Goal: Transaction & Acquisition: Download file/media

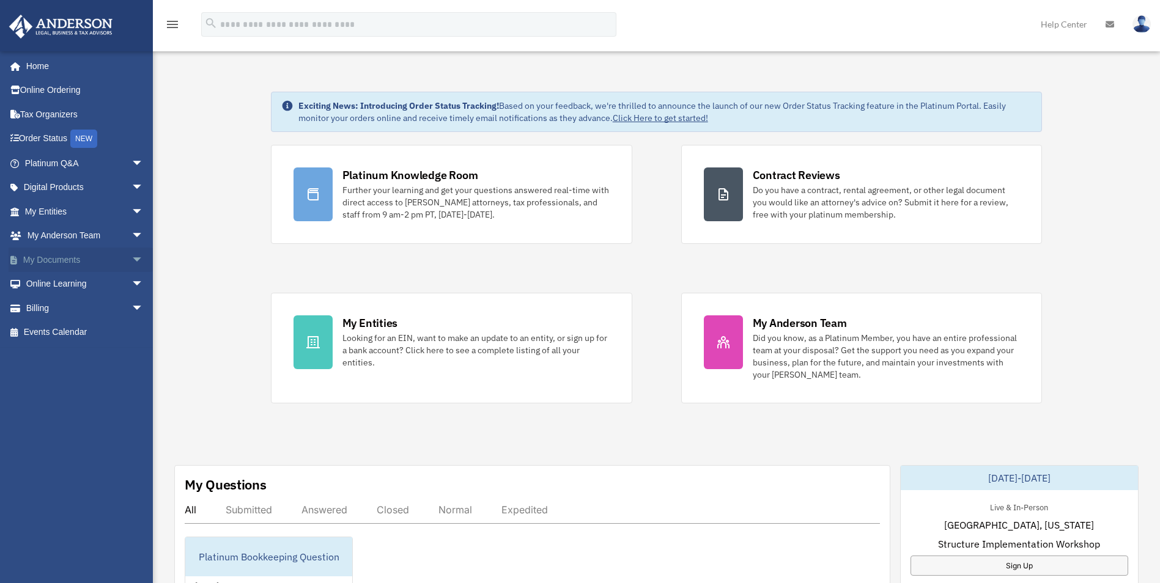
click at [61, 253] on link "My Documents arrow_drop_down" at bounding box center [85, 260] width 153 height 24
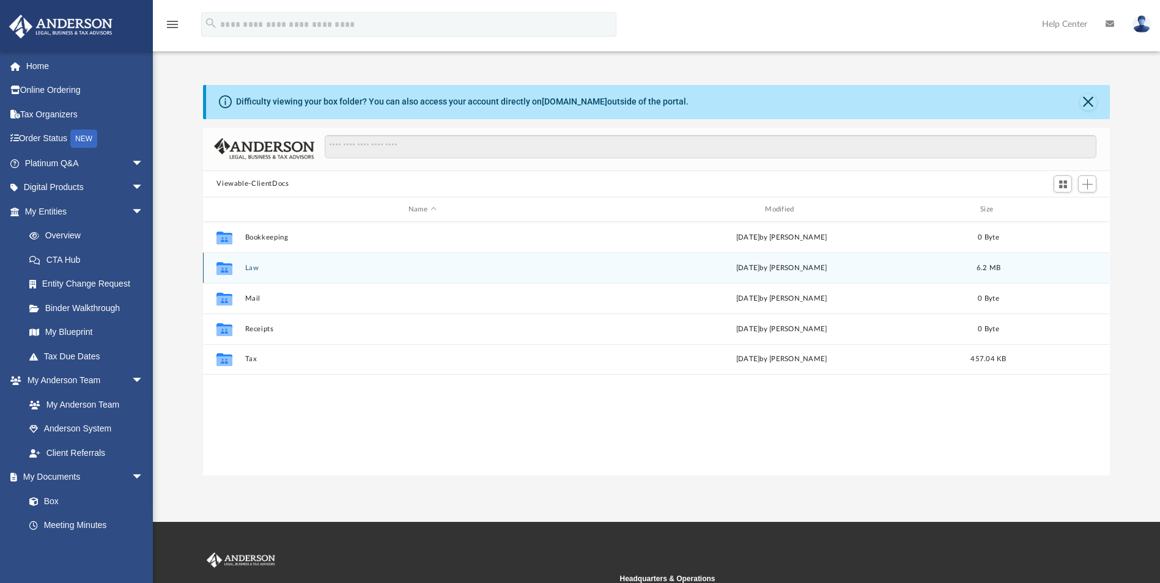
scroll to position [269, 898]
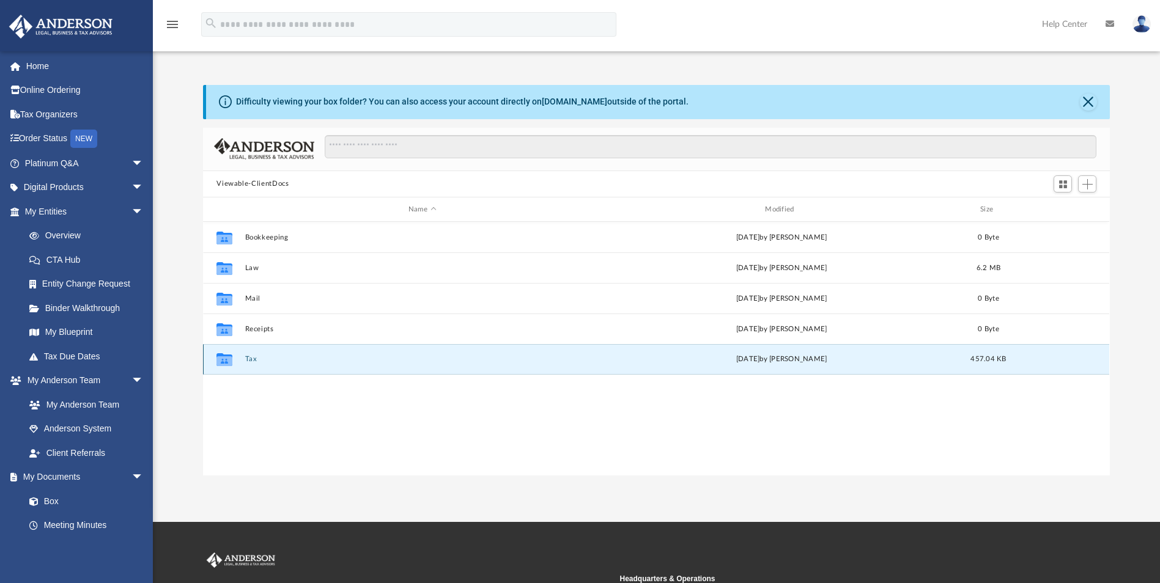
click at [246, 362] on button "Tax" at bounding box center [422, 360] width 354 height 8
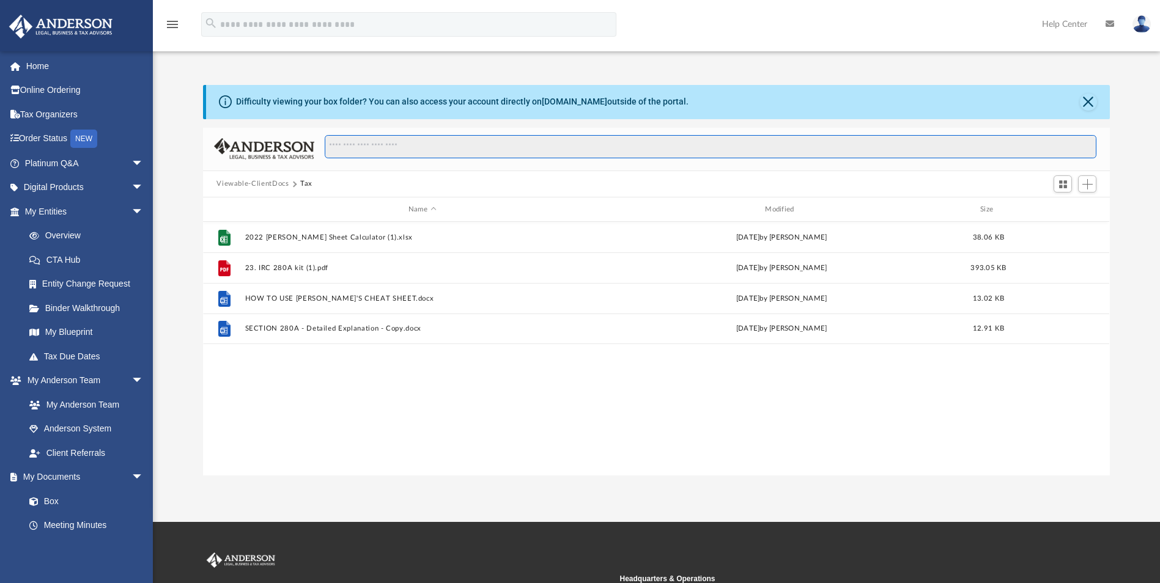
click at [399, 150] on input "Search files and folders" at bounding box center [711, 146] width 772 height 23
type input "****"
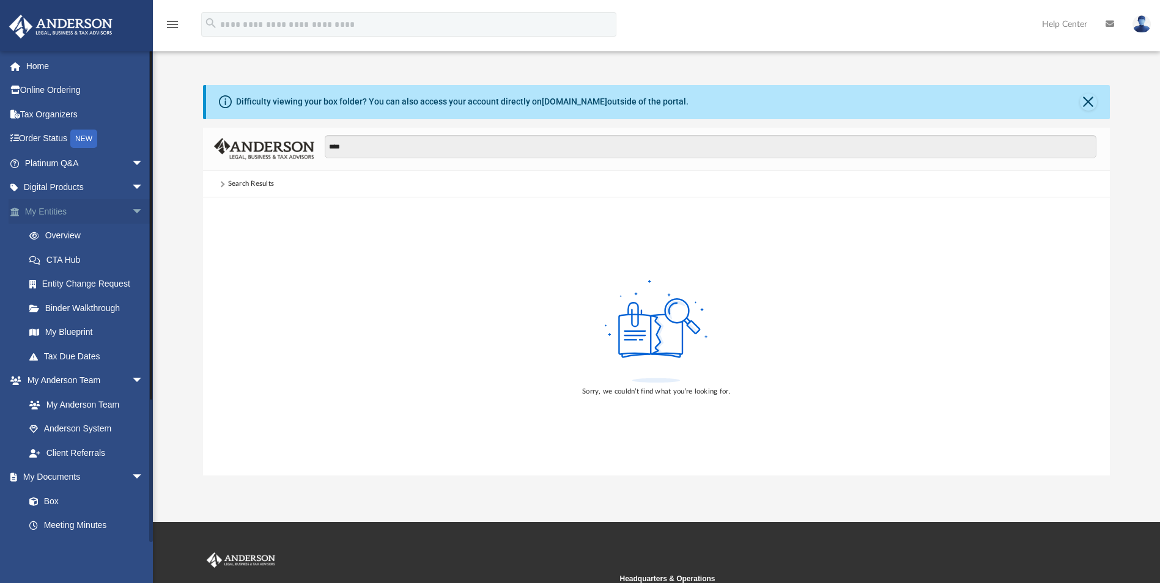
click at [131, 212] on span "arrow_drop_down" at bounding box center [143, 211] width 24 height 25
click at [69, 354] on link "Box" at bounding box center [89, 356] width 145 height 24
click at [39, 354] on span at bounding box center [40, 357] width 8 height 9
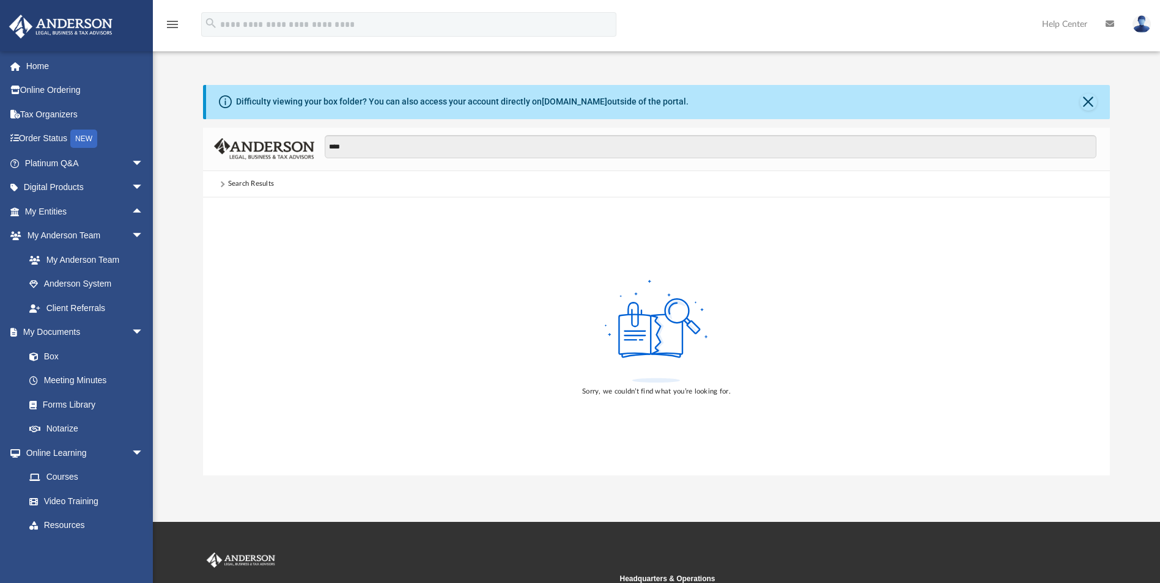
click at [94, 24] on img at bounding box center [61, 27] width 111 height 24
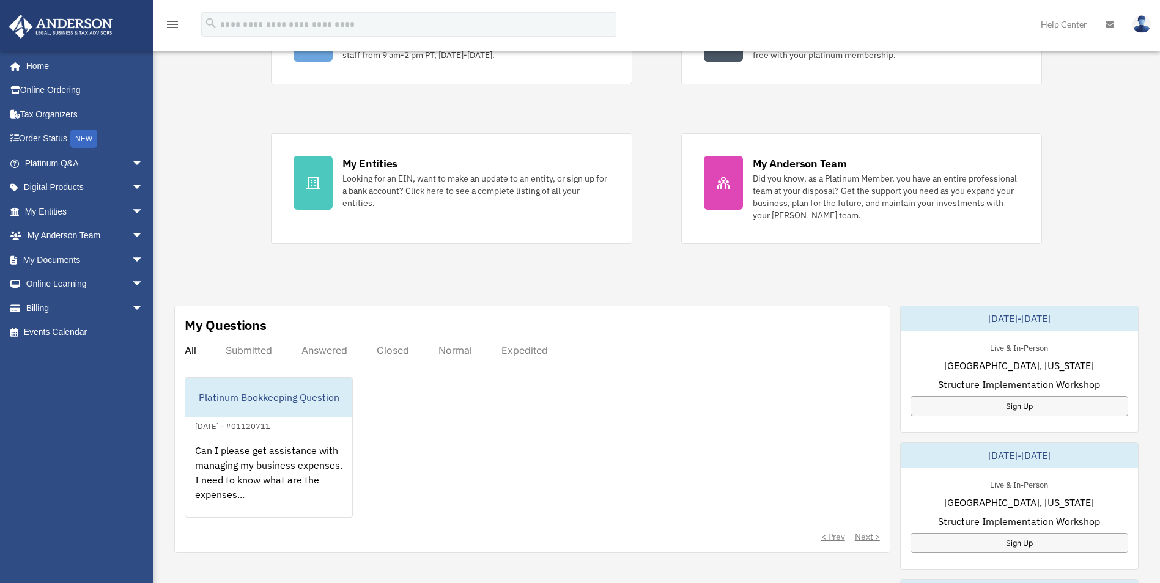
scroll to position [183, 0]
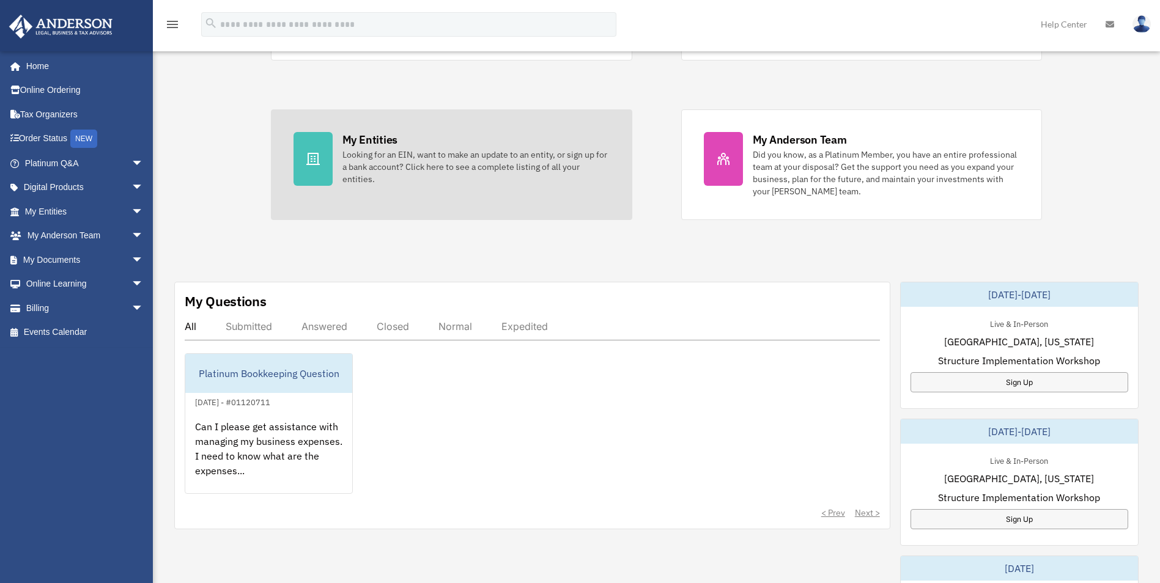
click at [367, 146] on div "My Entities" at bounding box center [369, 139] width 55 height 15
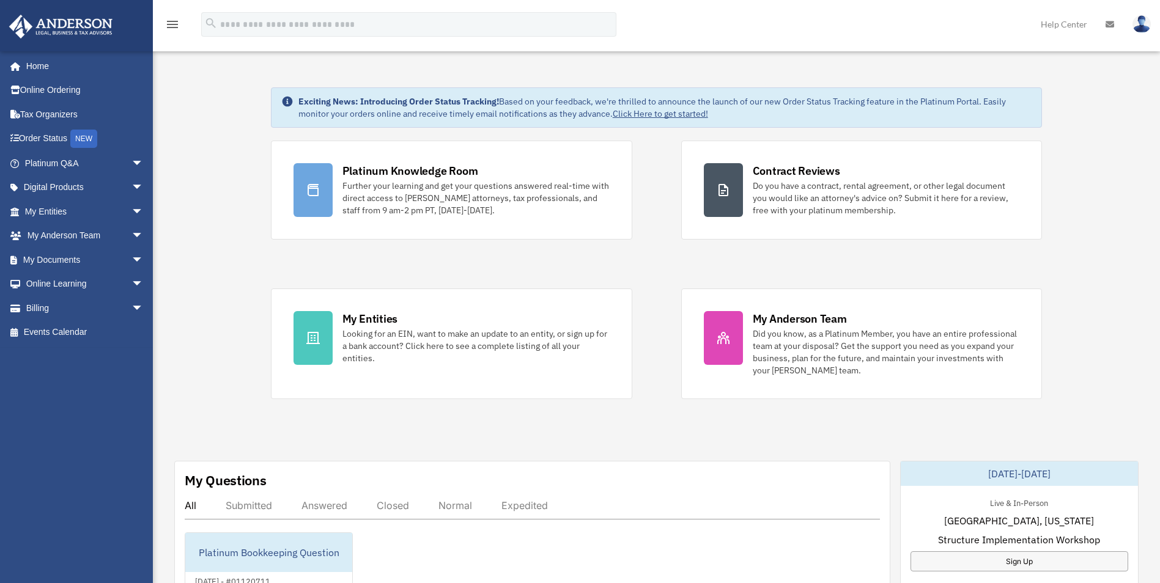
scroll to position [0, 0]
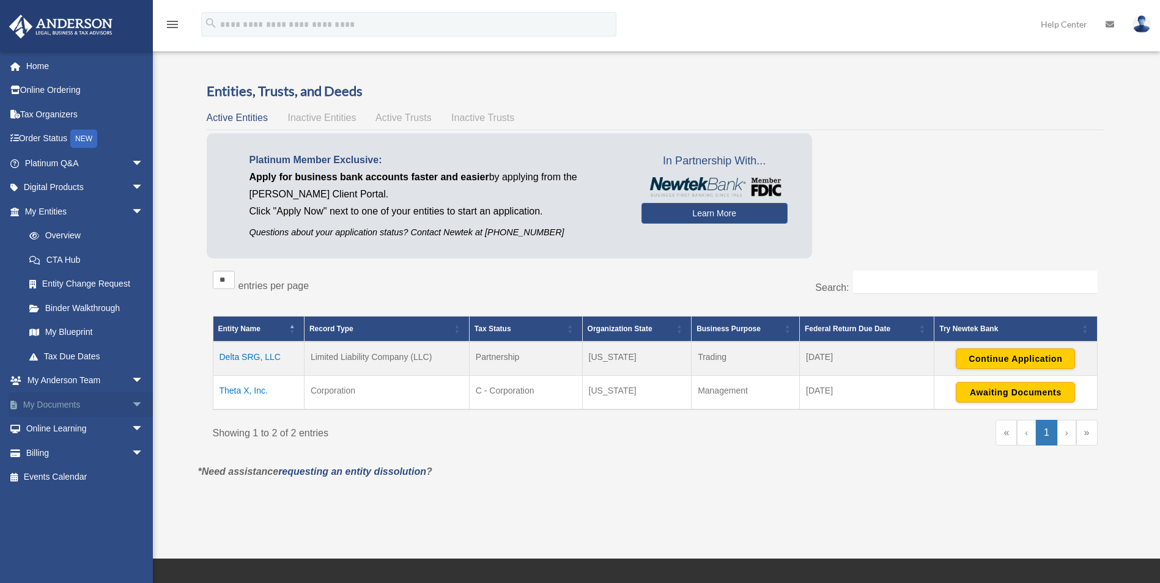
click at [131, 402] on span "arrow_drop_down" at bounding box center [143, 405] width 24 height 25
click at [78, 476] on link "Forms Library" at bounding box center [89, 477] width 145 height 24
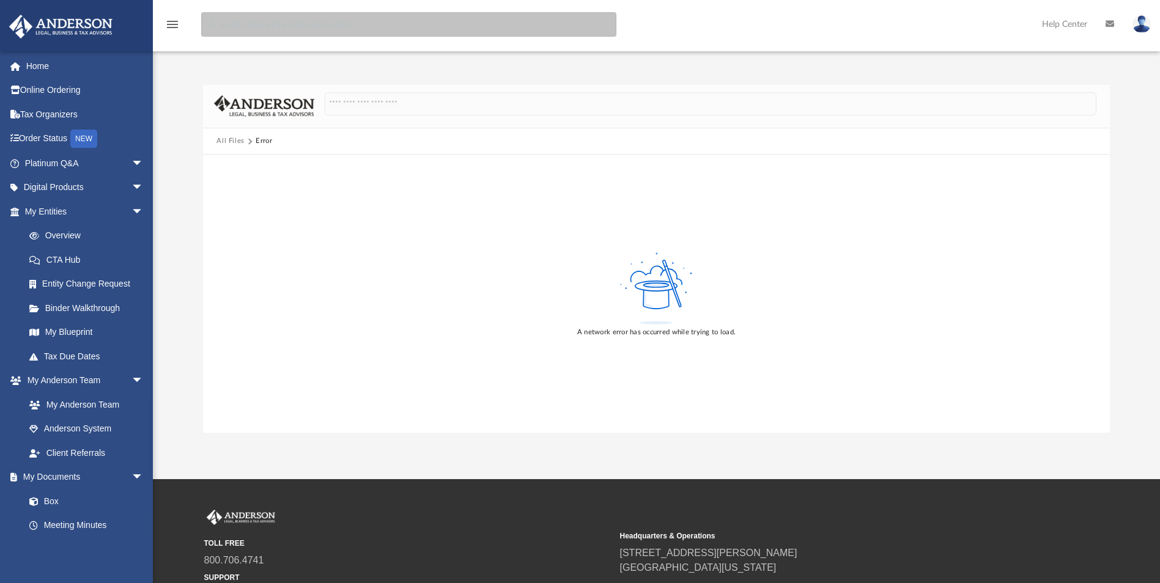
click at [395, 28] on input "search" at bounding box center [408, 24] width 415 height 24
type input "**********"
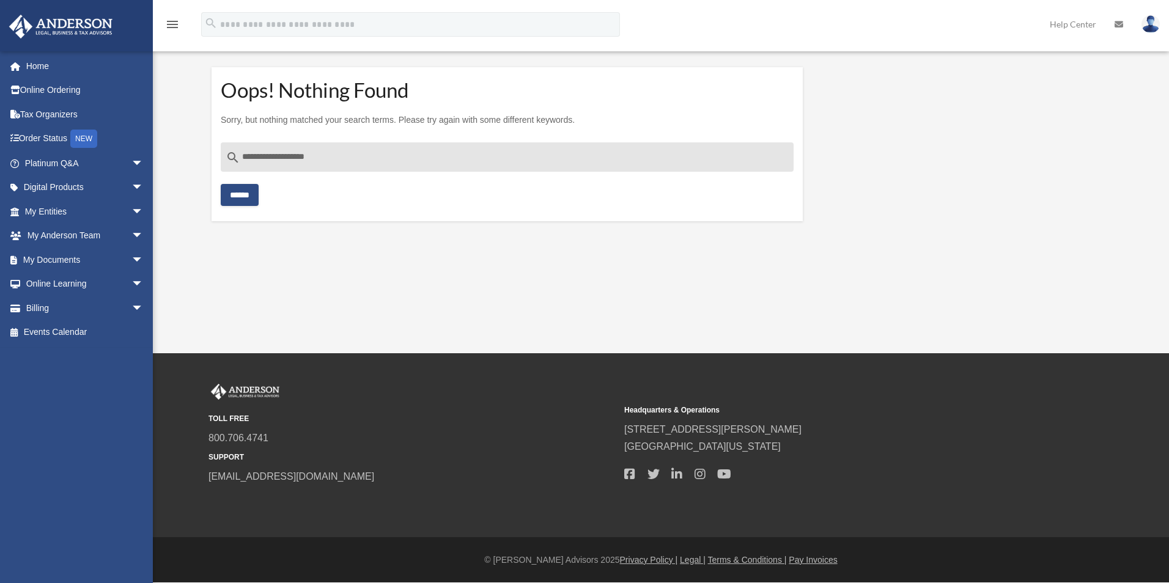
drag, startPoint x: 331, startPoint y: 163, endPoint x: 228, endPoint y: 164, distance: 103.3
click at [228, 164] on div "**********" at bounding box center [507, 156] width 573 height 29
click at [56, 254] on link "My Documents arrow_drop_down" at bounding box center [85, 260] width 153 height 24
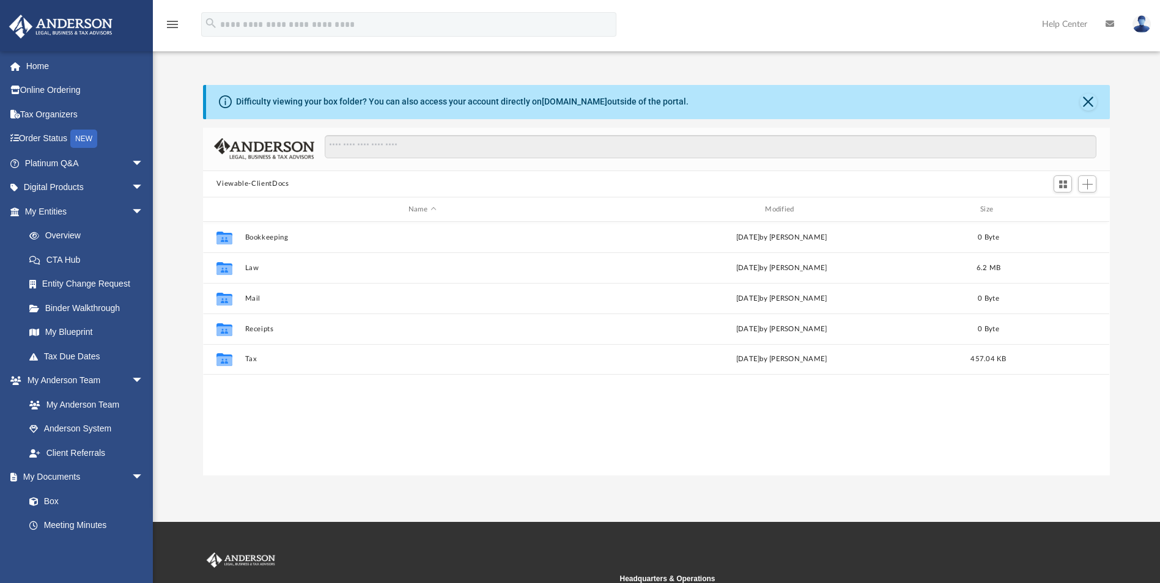
scroll to position [269, 898]
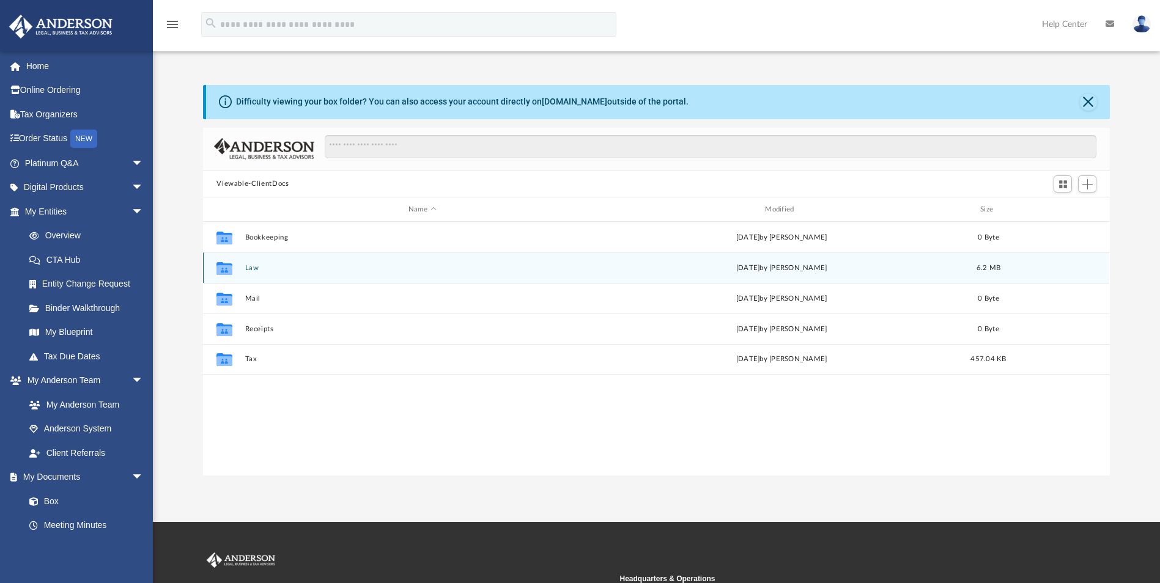
click at [228, 272] on icon "grid" at bounding box center [224, 270] width 16 height 10
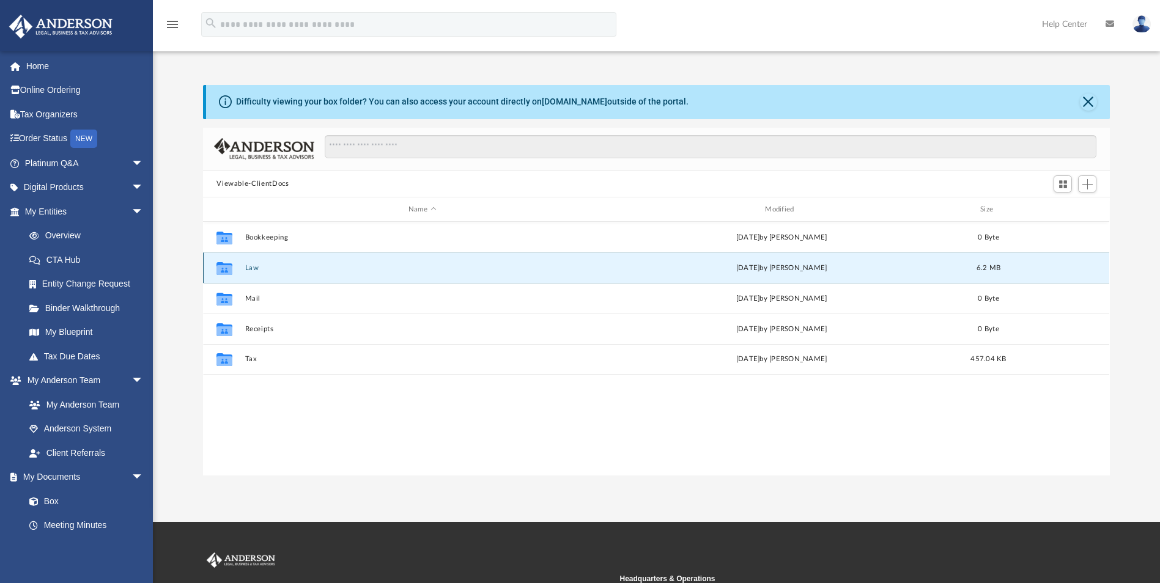
click at [256, 267] on button "Law" at bounding box center [422, 268] width 354 height 8
click at [284, 266] on button "Theta X, Inc." at bounding box center [422, 268] width 354 height 8
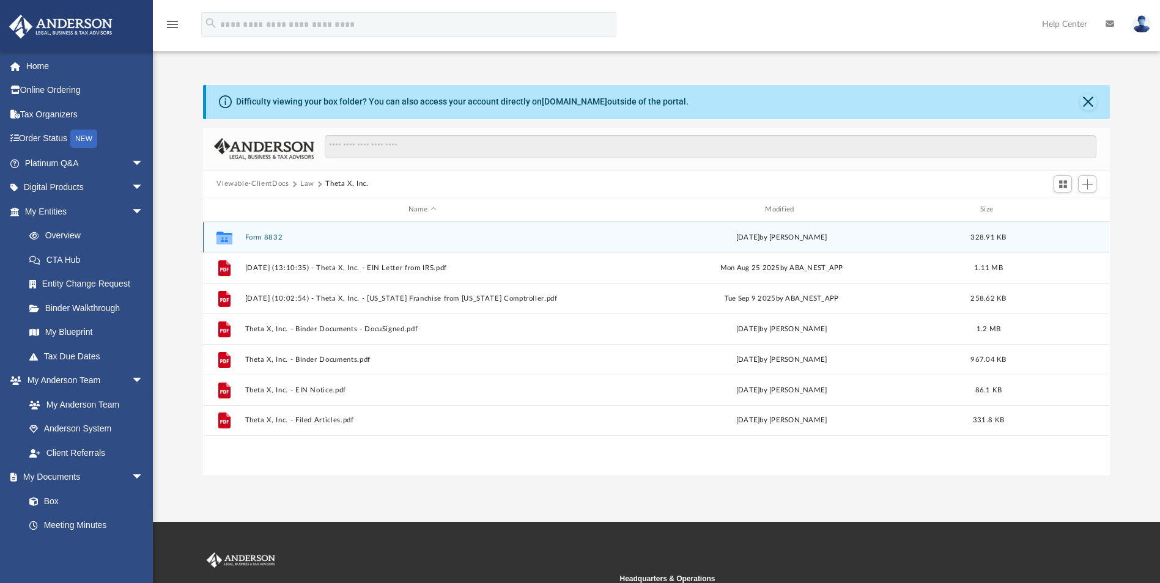
click at [270, 236] on button "Form 8832" at bounding box center [422, 238] width 354 height 8
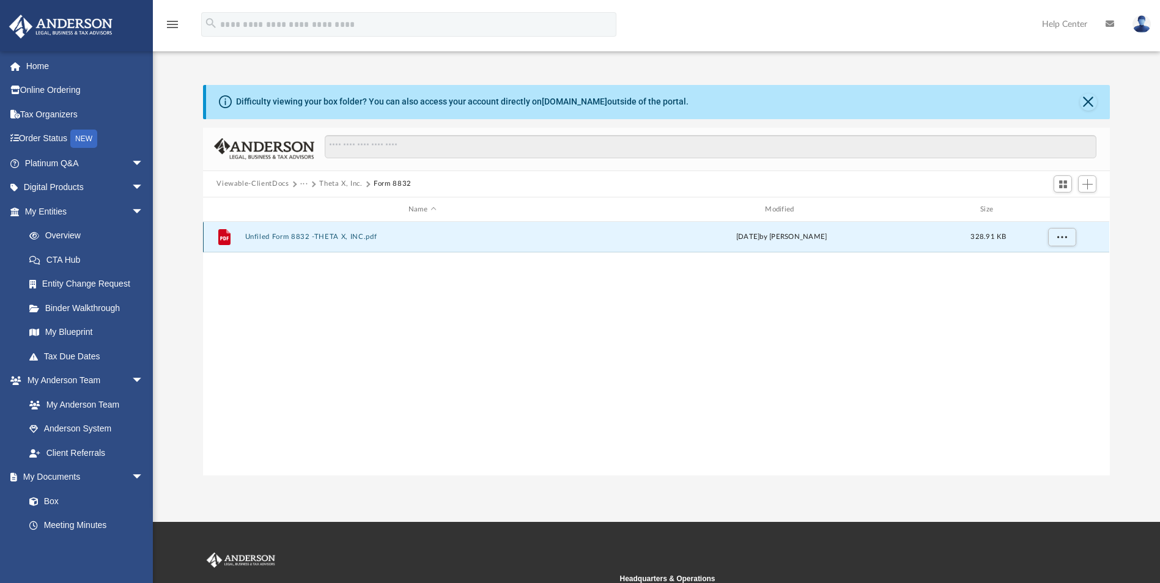
click at [313, 234] on button "Unfiled Form 8832 -THETA X, INC.pdf" at bounding box center [422, 238] width 354 height 8
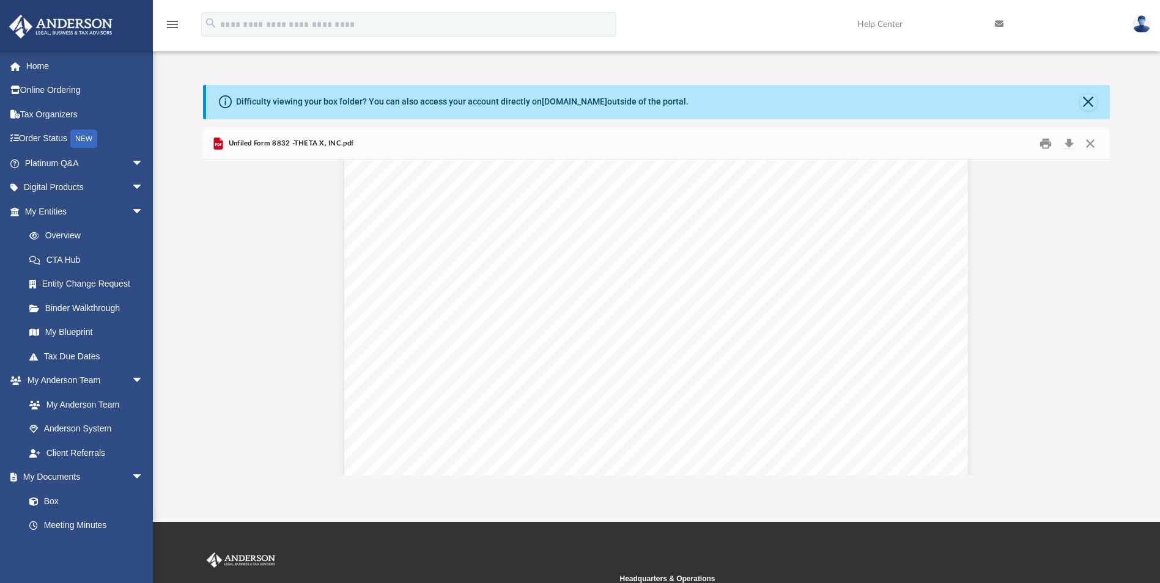
scroll to position [2160, 0]
click at [1069, 144] on button "Download" at bounding box center [1069, 143] width 22 height 19
